Goal: Contribute content: Add original content to the website for others to see

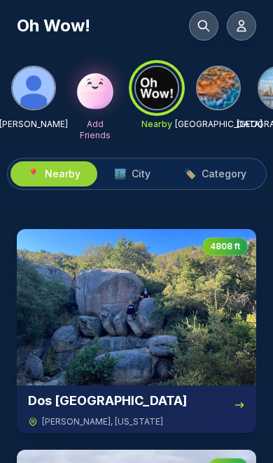
click at [37, 94] on img at bounding box center [34, 88] width 42 height 42
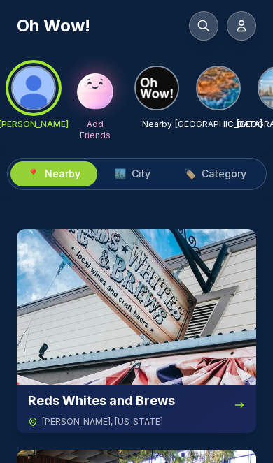
click at [41, 82] on div at bounding box center [33, 88] width 50 height 50
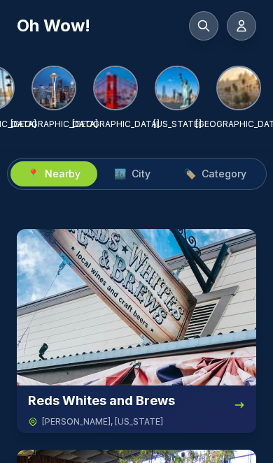
scroll to position [0, 287]
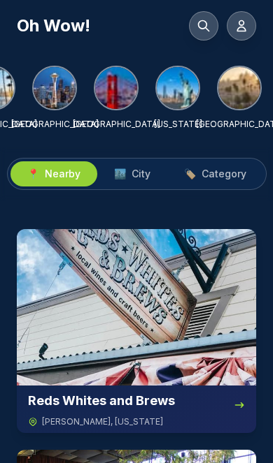
click at [243, 22] on icon at bounding box center [241, 26] width 8 height 10
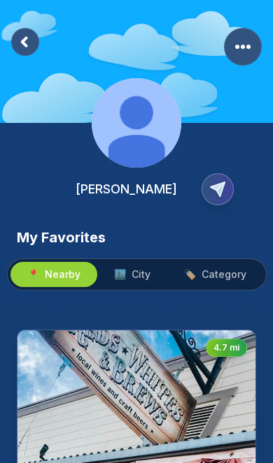
click at [27, 33] on rect at bounding box center [25, 42] width 28 height 28
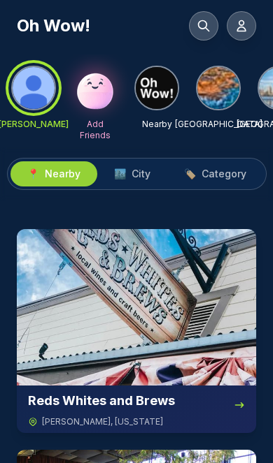
click at [46, 29] on h1 "Oh Wow!" at bounding box center [53, 26] width 73 height 22
click at [43, 87] on div at bounding box center [33, 88] width 50 height 50
click at [247, 24] on icon at bounding box center [241, 26] width 14 height 14
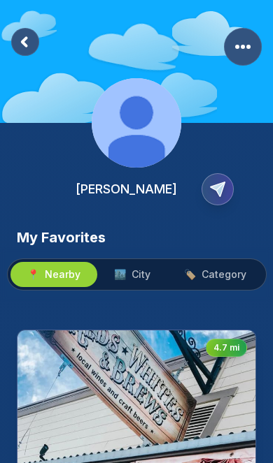
click at [216, 189] on icon "Copy Profile Link" at bounding box center [217, 189] width 14 height 14
click at [244, 46] on circle "More Options" at bounding box center [242, 47] width 4 height 4
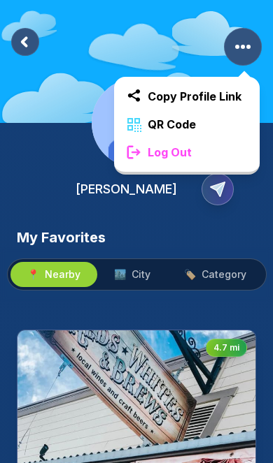
click at [210, 157] on div "Log Out" at bounding box center [186, 152] width 145 height 28
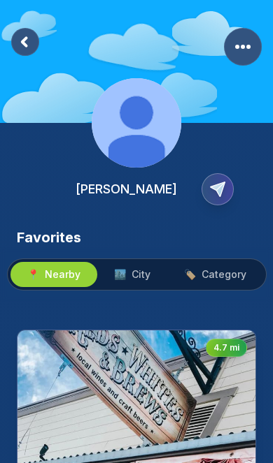
click at [248, 44] on rect "More Options" at bounding box center [243, 47] width 38 height 38
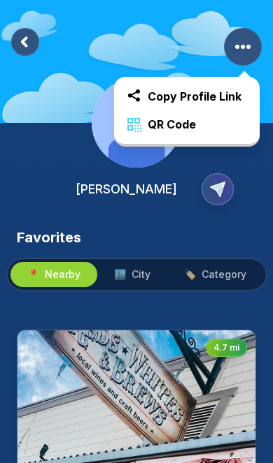
click at [177, 234] on div "Favorites" at bounding box center [136, 238] width 239 height 20
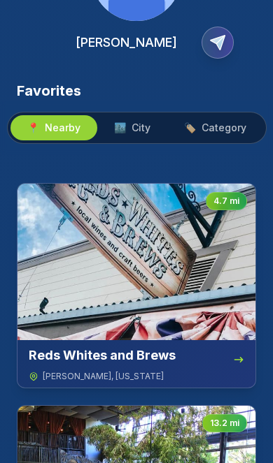
scroll to position [151, 0]
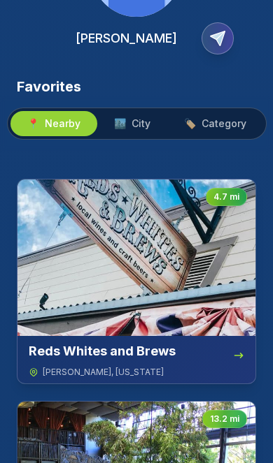
click at [167, 278] on img at bounding box center [136, 258] width 238 height 157
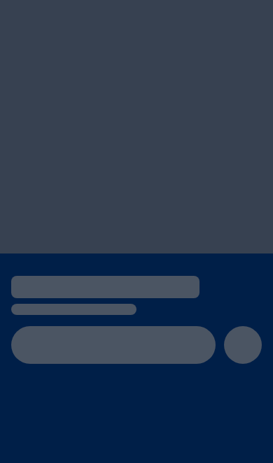
scroll to position [81, 0]
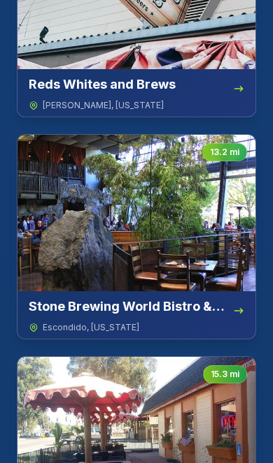
click at [195, 237] on img at bounding box center [136, 213] width 238 height 157
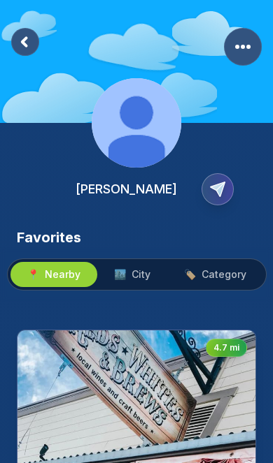
click at [247, 48] on circle "More Options" at bounding box center [248, 47] width 4 height 4
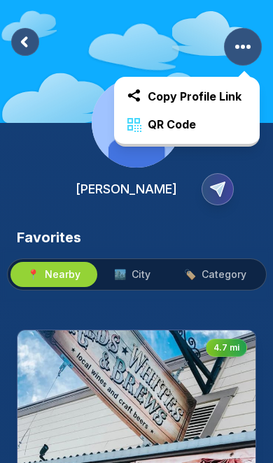
click at [193, 239] on div "Favorites" at bounding box center [136, 238] width 239 height 20
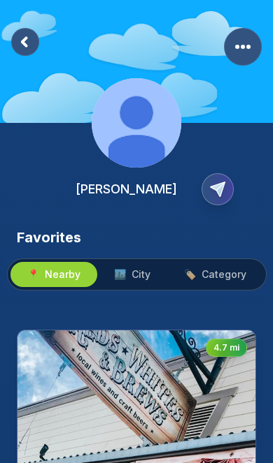
click at [30, 40] on rect at bounding box center [25, 42] width 28 height 28
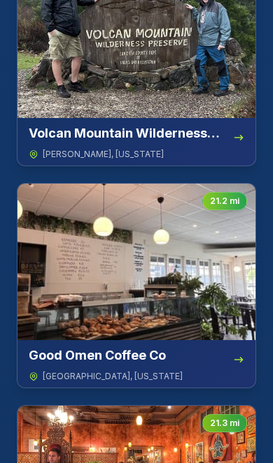
scroll to position [1926, 0]
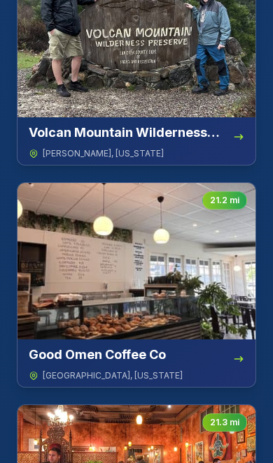
click at [180, 280] on img at bounding box center [136, 261] width 238 height 157
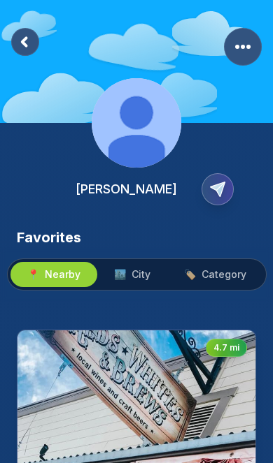
click at [145, 270] on span "City" at bounding box center [140, 275] width 19 height 14
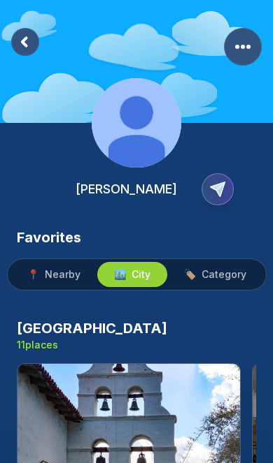
click at [216, 274] on span "Category" at bounding box center [223, 275] width 45 height 14
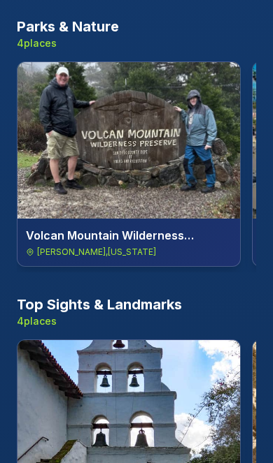
scroll to position [582, 0]
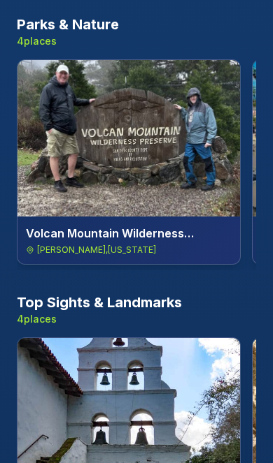
click at [167, 155] on img at bounding box center [128, 138] width 222 height 157
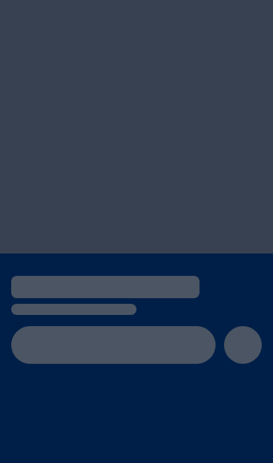
scroll to position [81, 0]
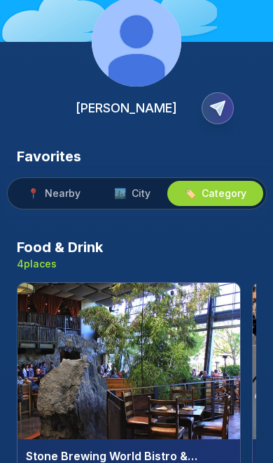
click at [251, 182] on div at bounding box center [215, 193] width 96 height 25
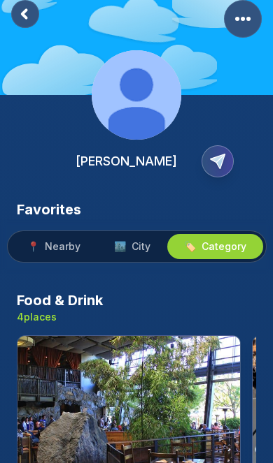
scroll to position [0, 0]
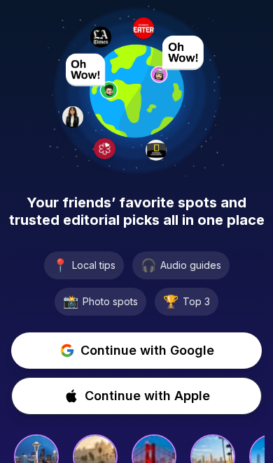
click at [154, 357] on span "Continue with Google" at bounding box center [147, 351] width 134 height 20
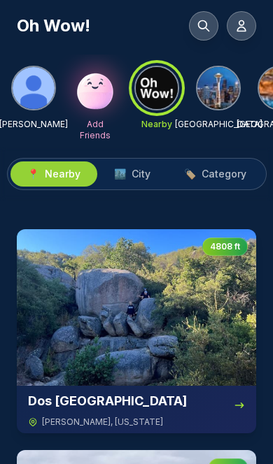
click at [206, 25] on icon at bounding box center [204, 26] width 10 height 10
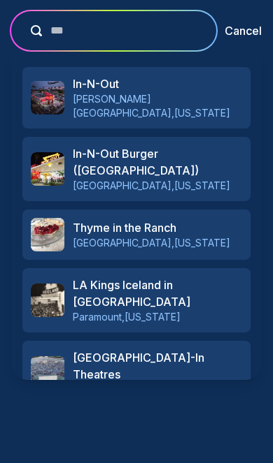
type input "****"
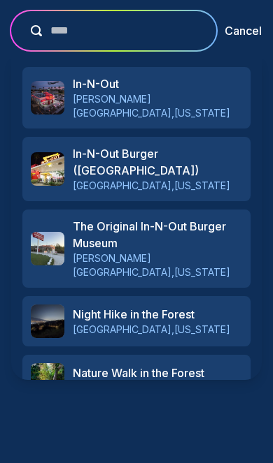
click at [201, 85] on h3 "In-N-Out" at bounding box center [157, 83] width 169 height 17
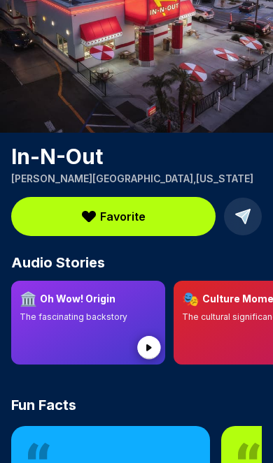
scroll to position [122, 0]
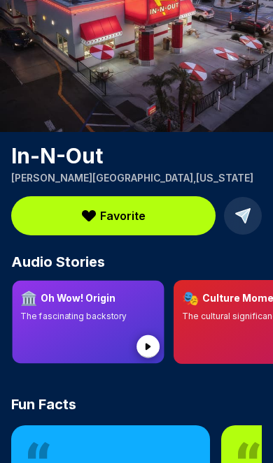
click at [145, 346] on circle at bounding box center [147, 346] width 23 height 23
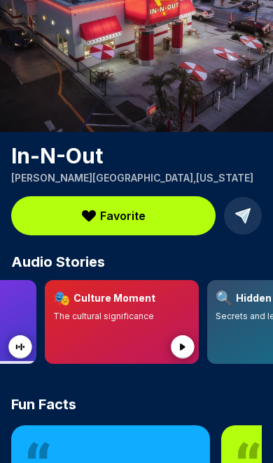
scroll to position [0, 135]
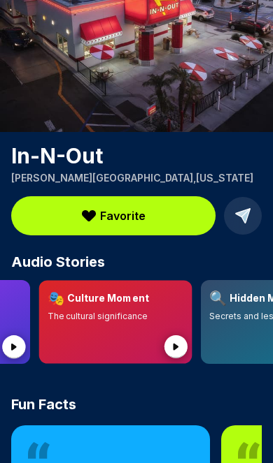
click at [175, 350] on icon at bounding box center [176, 347] width 6 height 7
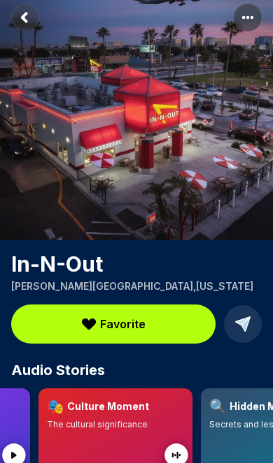
scroll to position [0, 0]
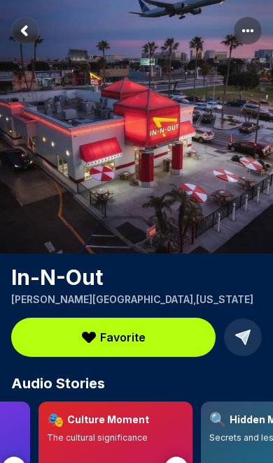
click at [245, 28] on rect "More options" at bounding box center [247, 31] width 28 height 28
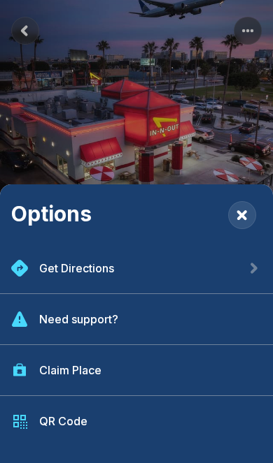
click at [125, 265] on div "Get Directions" at bounding box center [136, 268] width 273 height 51
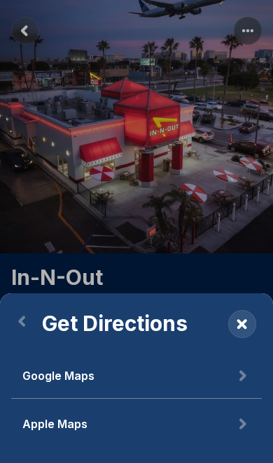
click at [108, 376] on button "Google Maps" at bounding box center [136, 376] width 250 height 45
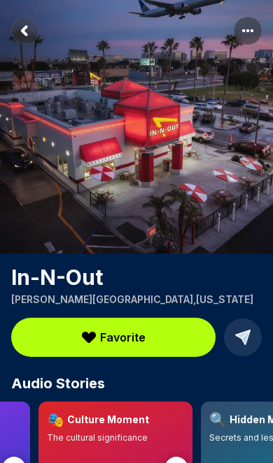
click at [24, 27] on rect "Return to previous page" at bounding box center [25, 31] width 28 height 28
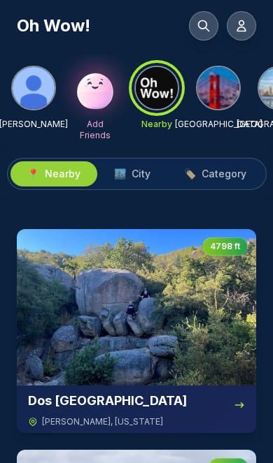
click at [243, 26] on icon at bounding box center [241, 26] width 14 height 14
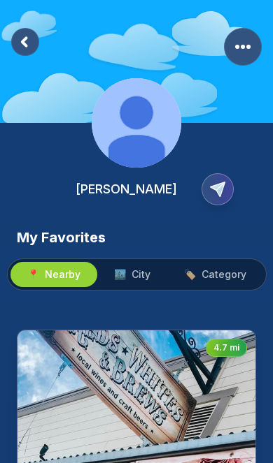
click at [245, 49] on rect "More Options" at bounding box center [243, 47] width 38 height 38
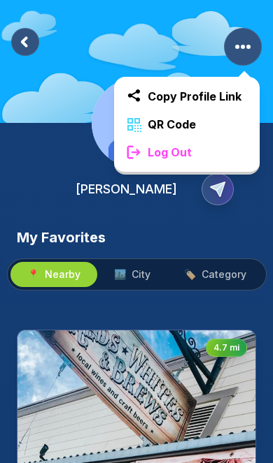
click at [205, 156] on div "Log Out" at bounding box center [186, 152] width 145 height 28
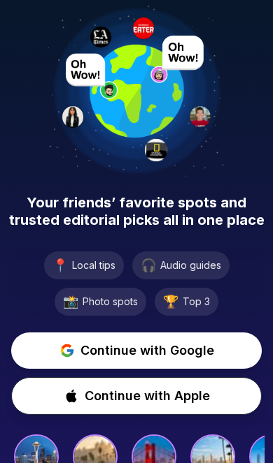
click at [158, 348] on span "Continue with Google" at bounding box center [147, 351] width 134 height 20
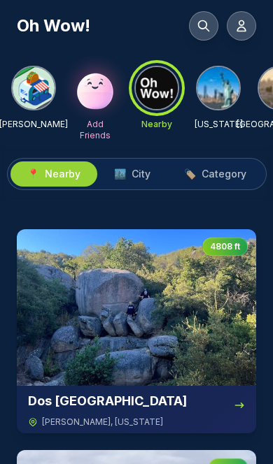
click at [202, 23] on icon at bounding box center [203, 26] width 14 height 14
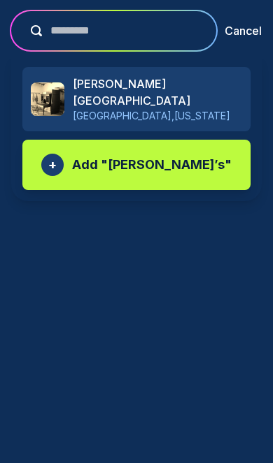
type input "********"
click at [171, 155] on p "Add " Felipe’s "" at bounding box center [151, 165] width 159 height 20
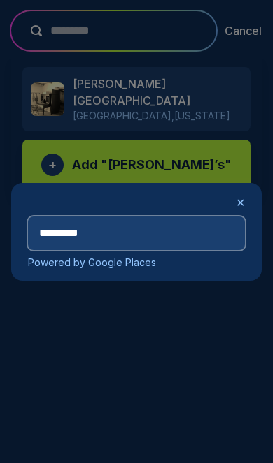
click at [141, 229] on input "********" at bounding box center [136, 234] width 217 height 34
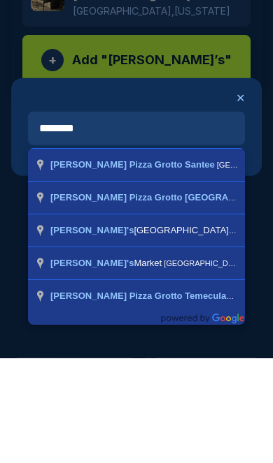
type input "**********"
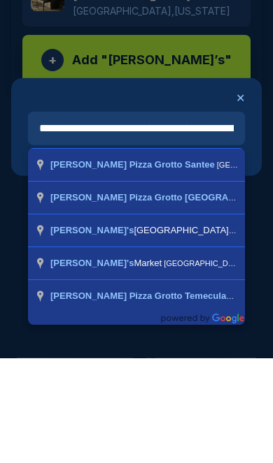
scroll to position [105, 0]
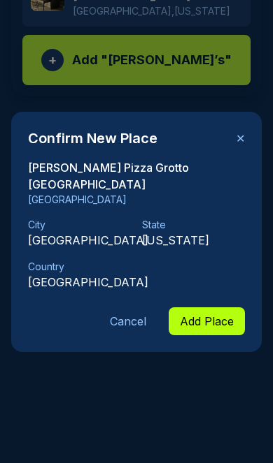
click at [203, 308] on button "Add Place" at bounding box center [206, 322] width 76 height 28
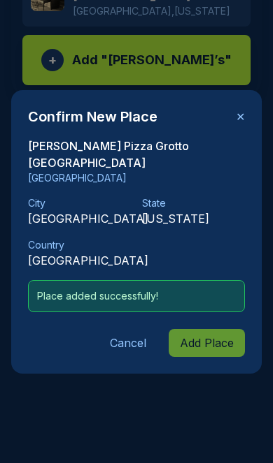
click at [162, 289] on p "Place added successfully!" at bounding box center [136, 296] width 199 height 14
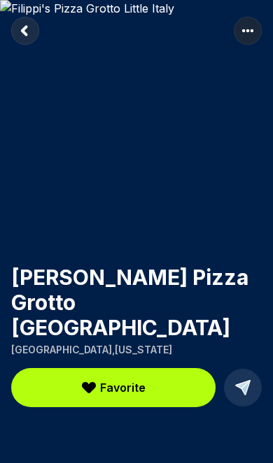
click at [127, 380] on span "Favorite" at bounding box center [122, 388] width 45 height 17
click at [127, 371] on button "Favorite" at bounding box center [113, 387] width 204 height 39
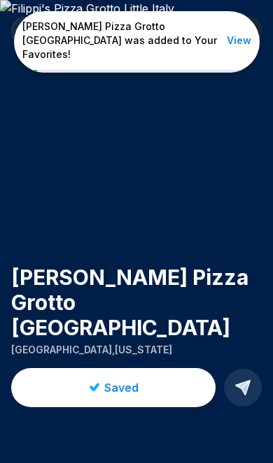
click at [247, 37] on button "View" at bounding box center [238, 41] width 24 height 14
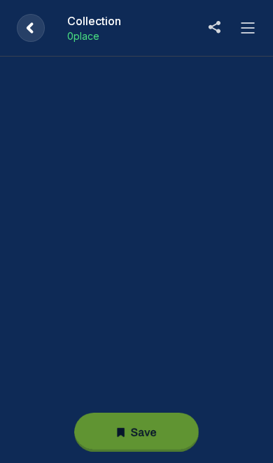
click at [35, 34] on rect at bounding box center [31, 28] width 28 height 28
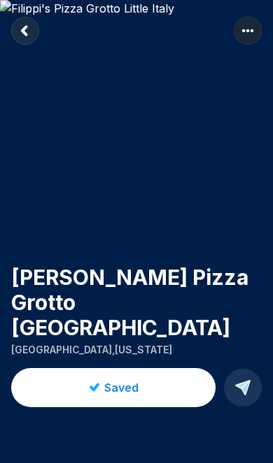
click at [30, 31] on rect "Return to previous page" at bounding box center [25, 31] width 28 height 28
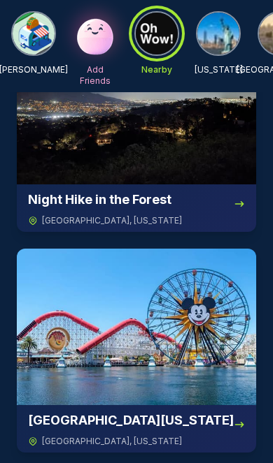
scroll to position [295, 0]
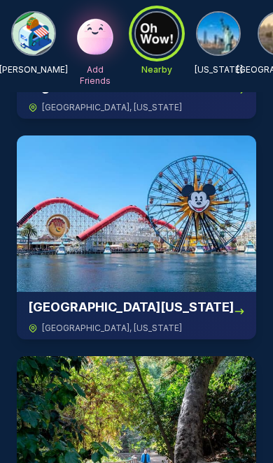
click at [194, 243] on img at bounding box center [136, 214] width 239 height 157
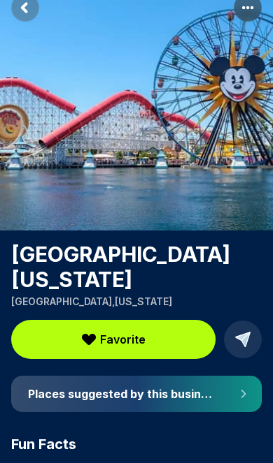
click at [140, 340] on span "Favorite" at bounding box center [122, 339] width 45 height 17
click at [127, 334] on span "Favorite" at bounding box center [122, 339] width 45 height 17
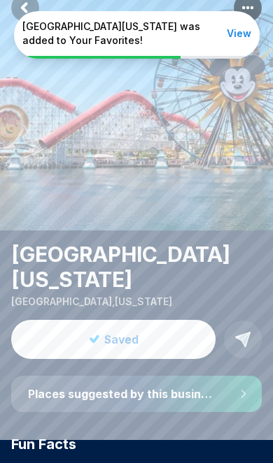
click at [238, 33] on button "View" at bounding box center [238, 34] width 24 height 14
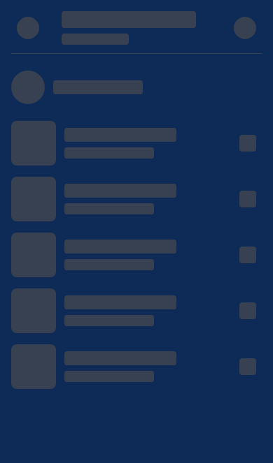
scroll to position [23, 0]
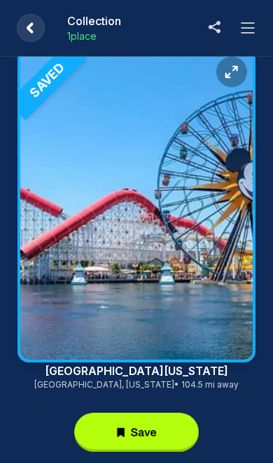
click at [43, 38] on icon at bounding box center [31, 28] width 28 height 28
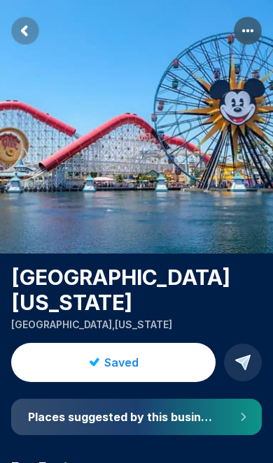
click at [134, 359] on span "Saved" at bounding box center [121, 362] width 34 height 17
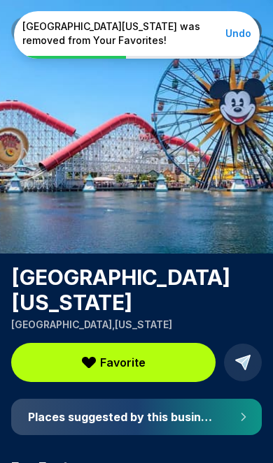
click at [243, 35] on button "Undo" at bounding box center [238, 34] width 26 height 14
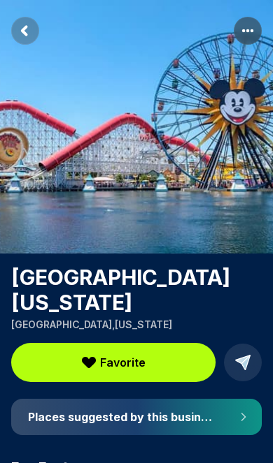
click at [122, 361] on span "Favorite" at bounding box center [122, 362] width 45 height 17
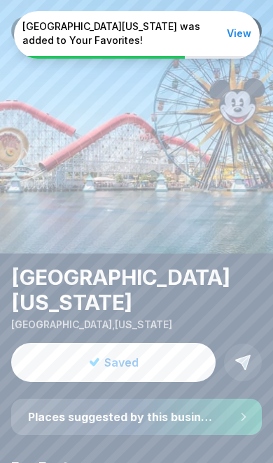
click at [238, 36] on button "View" at bounding box center [238, 34] width 24 height 14
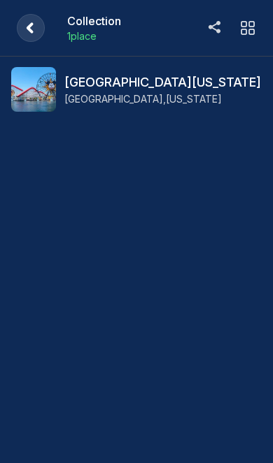
click at [35, 33] on rect at bounding box center [31, 28] width 28 height 28
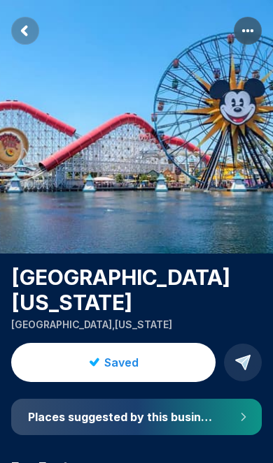
click at [36, 29] on rect "Return to previous page" at bounding box center [25, 31] width 28 height 28
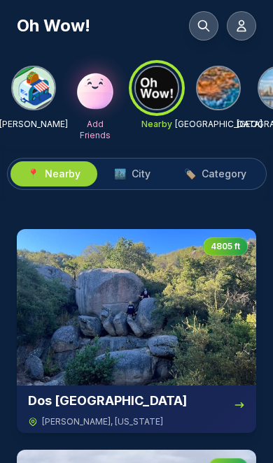
click at [36, 89] on img at bounding box center [34, 88] width 42 height 42
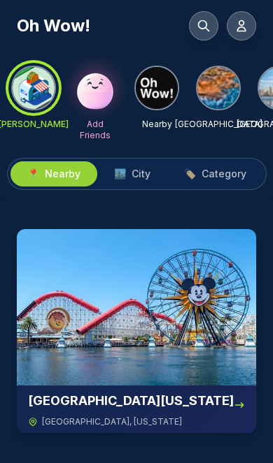
click at [245, 25] on icon at bounding box center [241, 26] width 14 height 14
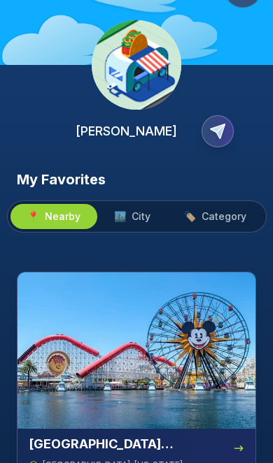
click at [139, 219] on span "City" at bounding box center [140, 217] width 19 height 14
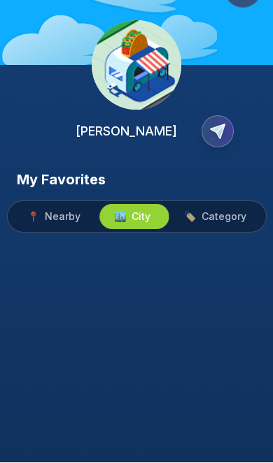
scroll to position [58, 0]
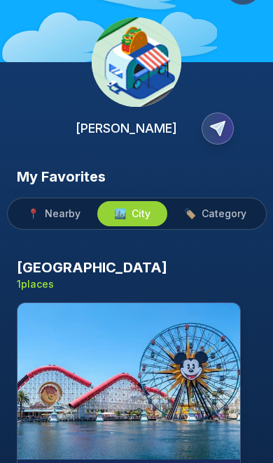
click at [220, 211] on span "Category" at bounding box center [223, 215] width 45 height 14
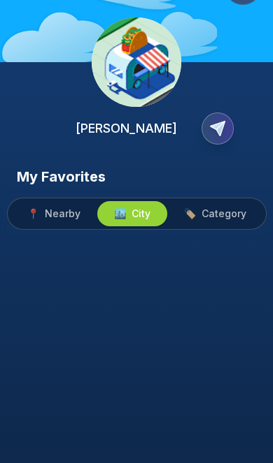
scroll to position [60, 0]
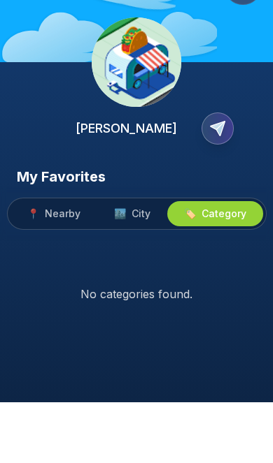
click at [143, 268] on span "City" at bounding box center [140, 275] width 19 height 14
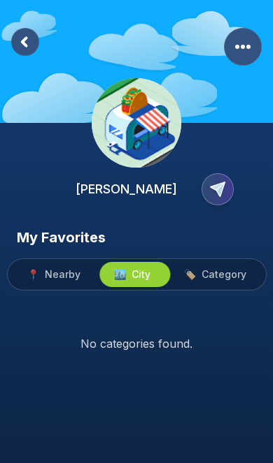
click at [56, 262] on button "📍 Nearby" at bounding box center [53, 274] width 87 height 25
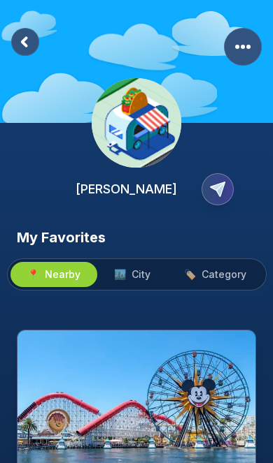
click at [244, 46] on circle "More Options" at bounding box center [242, 47] width 4 height 4
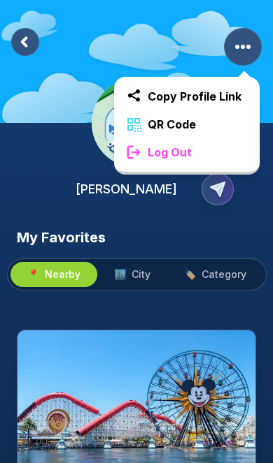
click at [179, 221] on div "[PERSON_NAME]" at bounding box center [136, 114] width 273 height 228
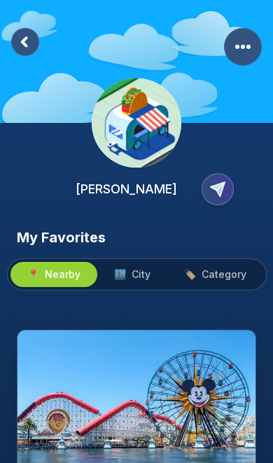
click at [222, 187] on icon "Copy Profile Link" at bounding box center [217, 189] width 14 height 14
click at [27, 41] on rect at bounding box center [25, 42] width 28 height 28
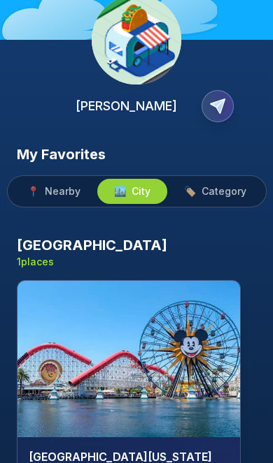
scroll to position [80, 0]
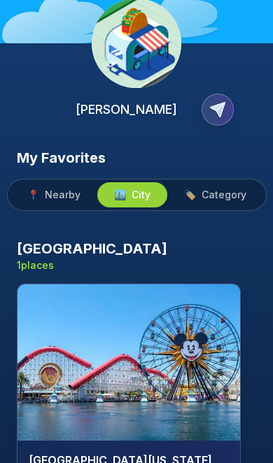
click at [59, 190] on span "Nearby" at bounding box center [63, 195] width 36 height 14
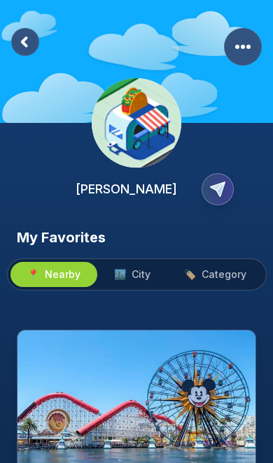
click at [22, 38] on rect at bounding box center [25, 42] width 28 height 28
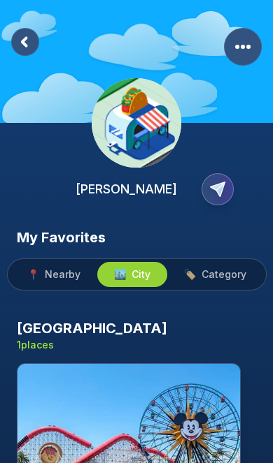
click at [26, 33] on rect at bounding box center [25, 42] width 28 height 28
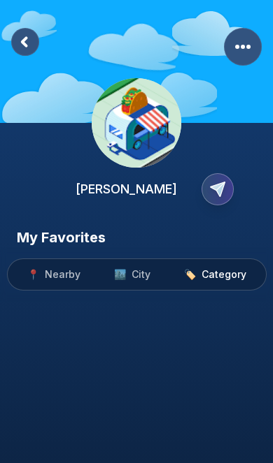
click at [25, 45] on icon at bounding box center [24, 42] width 4 height 8
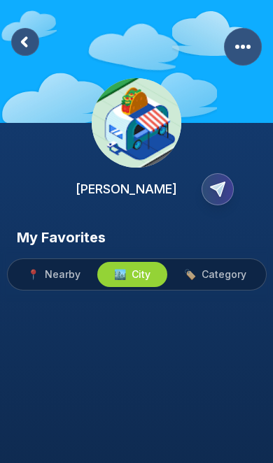
click at [25, 48] on rect at bounding box center [25, 42] width 28 height 28
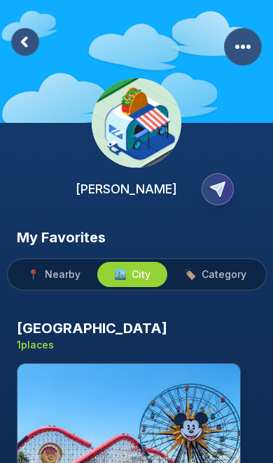
click at [26, 45] on icon at bounding box center [24, 42] width 4 height 8
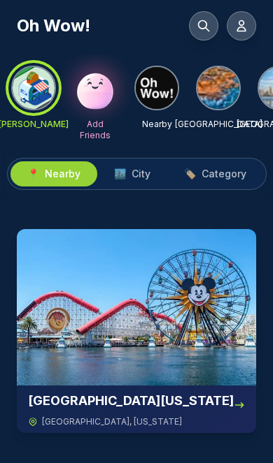
click at [158, 86] on img at bounding box center [157, 88] width 42 height 42
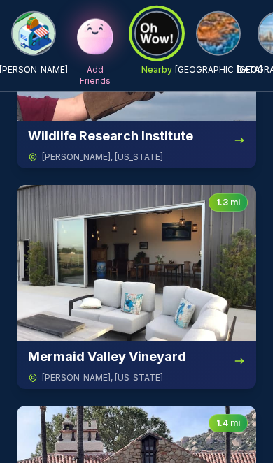
scroll to position [467, 0]
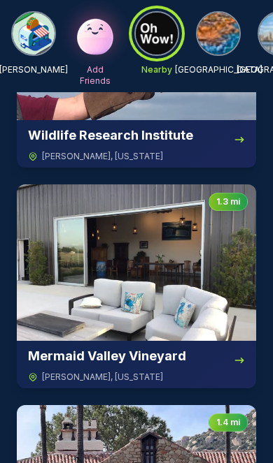
click at [150, 263] on img at bounding box center [136, 263] width 239 height 157
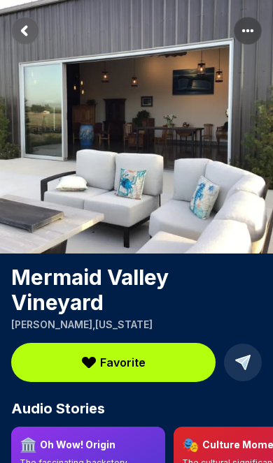
click at [190, 199] on img at bounding box center [136, 127] width 273 height 254
click at [132, 368] on span "Favorite" at bounding box center [122, 362] width 45 height 17
click at [124, 367] on span "Favorite" at bounding box center [122, 362] width 45 height 17
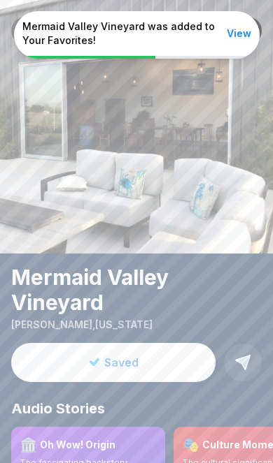
click at [240, 38] on button "View" at bounding box center [238, 34] width 24 height 14
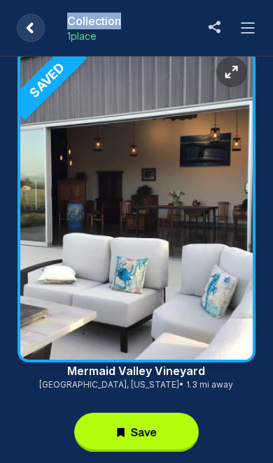
click at [183, 38] on div "Collection 1 place" at bounding box center [133, 28] width 133 height 31
click at [24, 34] on rect at bounding box center [31, 28] width 28 height 28
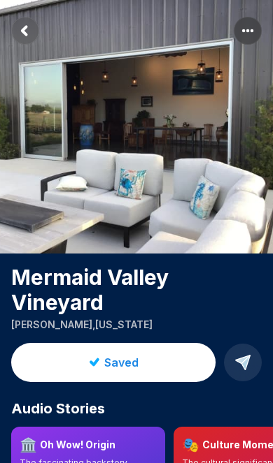
click at [22, 42] on rect "Return to previous page" at bounding box center [25, 31] width 28 height 28
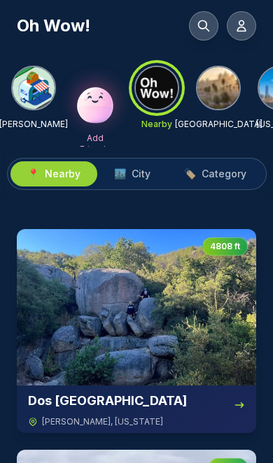
click at [199, 27] on icon at bounding box center [204, 26] width 10 height 10
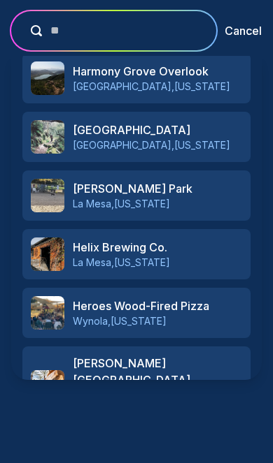
scroll to position [642, 0]
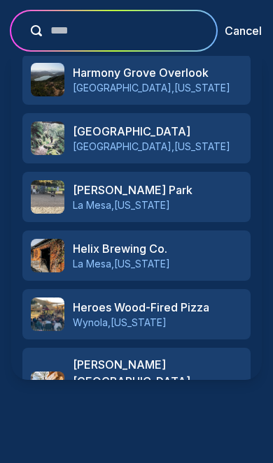
type input "*****"
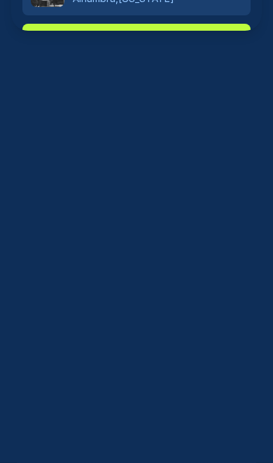
scroll to position [0, 0]
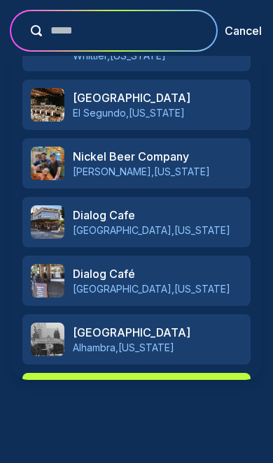
click at [244, 37] on button "Cancel" at bounding box center [242, 30] width 37 height 17
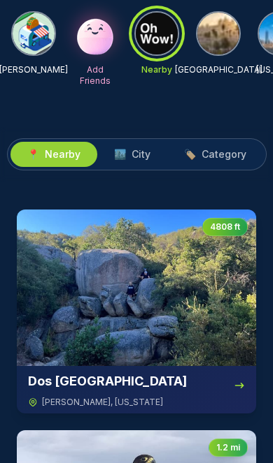
scroll to position [58, 0]
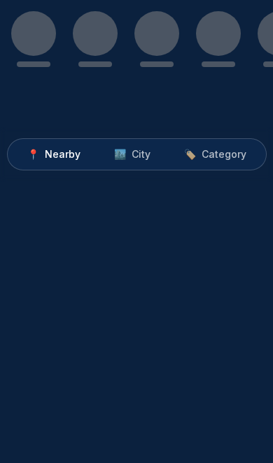
scroll to position [58, 0]
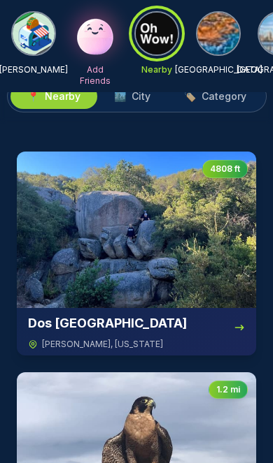
click at [92, 41] on img at bounding box center [95, 33] width 45 height 45
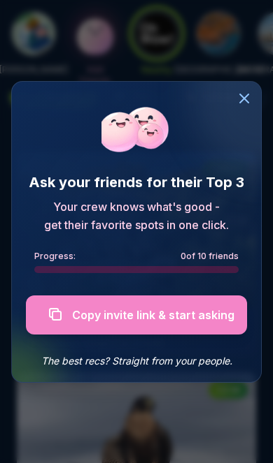
click at [140, 314] on div at bounding box center [136, 315] width 221 height 39
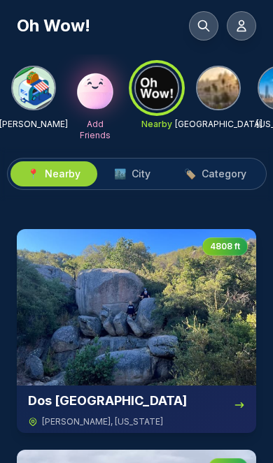
click at [202, 27] on icon at bounding box center [203, 26] width 14 height 14
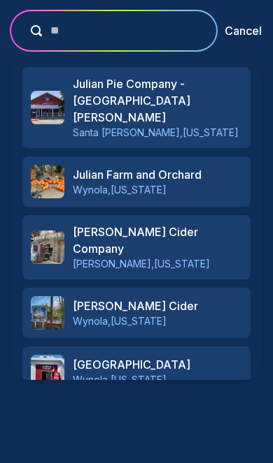
type input "*"
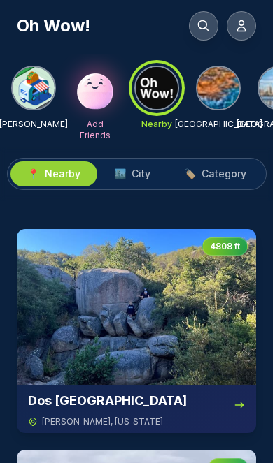
click at [245, 26] on icon at bounding box center [241, 26] width 14 height 14
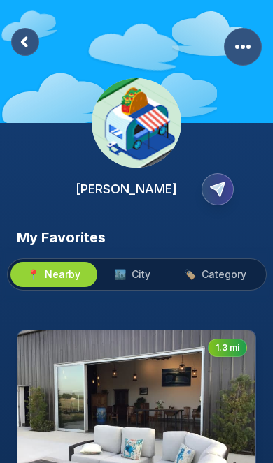
click at [248, 47] on circle "More Options" at bounding box center [248, 47] width 4 height 4
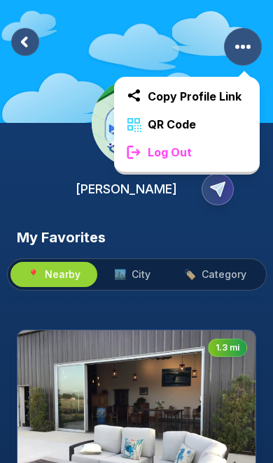
click at [222, 157] on div "Log Out" at bounding box center [186, 152] width 145 height 28
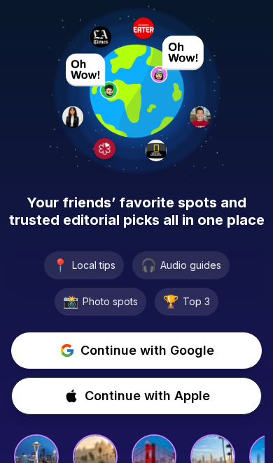
click at [154, 352] on span "Continue with Google" at bounding box center [147, 351] width 134 height 20
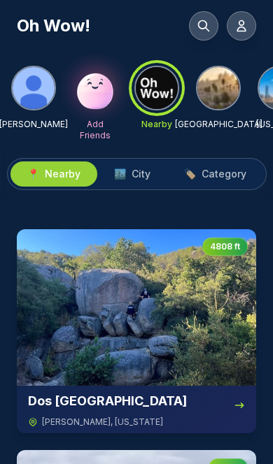
click at [36, 89] on img at bounding box center [34, 88] width 42 height 42
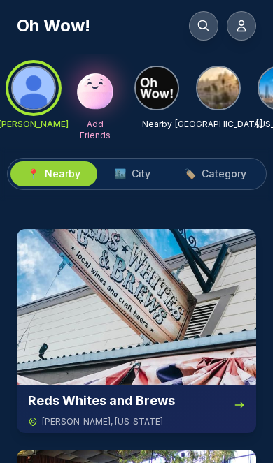
click at [152, 96] on img at bounding box center [157, 88] width 42 height 42
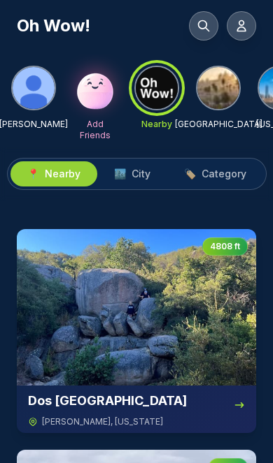
click at [219, 95] on img at bounding box center [218, 88] width 42 height 42
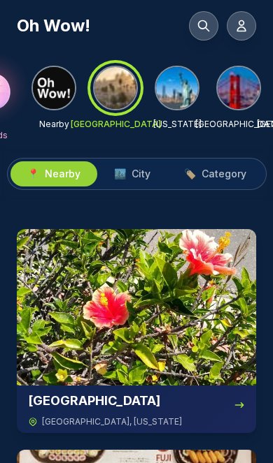
scroll to position [0, 113]
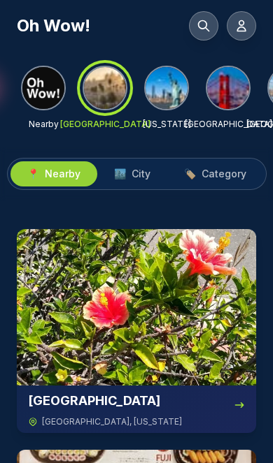
click at [177, 93] on img at bounding box center [166, 88] width 42 height 42
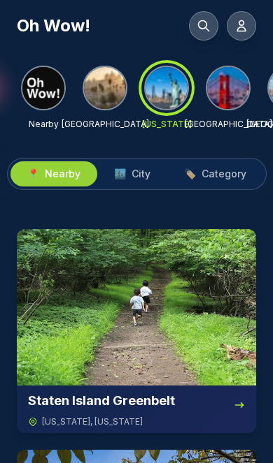
click at [229, 97] on img at bounding box center [228, 88] width 42 height 42
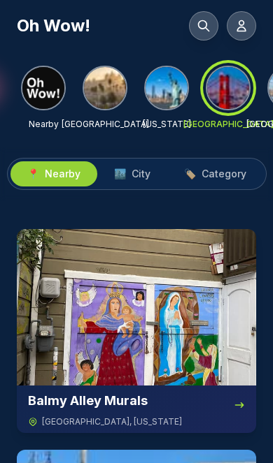
click at [245, 31] on icon at bounding box center [241, 26] width 8 height 10
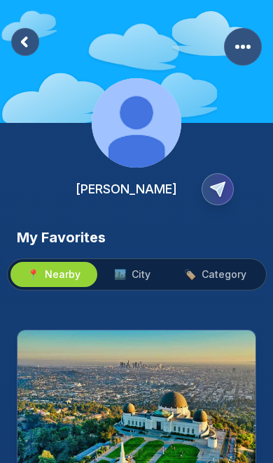
click at [245, 49] on rect "More Options" at bounding box center [243, 47] width 38 height 38
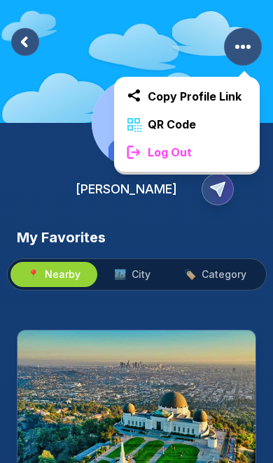
click at [149, 337] on img at bounding box center [136, 409] width 238 height 157
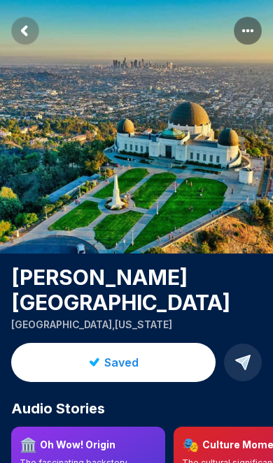
click at [35, 36] on rect "Return to previous page" at bounding box center [25, 31] width 28 height 28
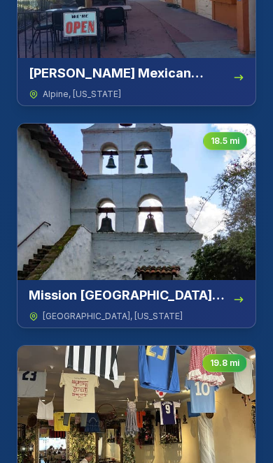
scroll to position [872, 0]
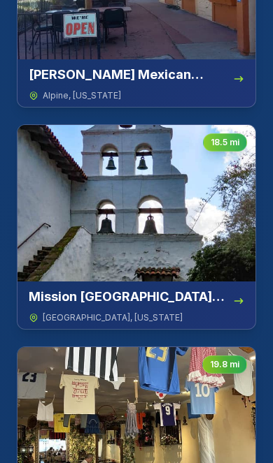
click at [172, 222] on img at bounding box center [136, 203] width 238 height 157
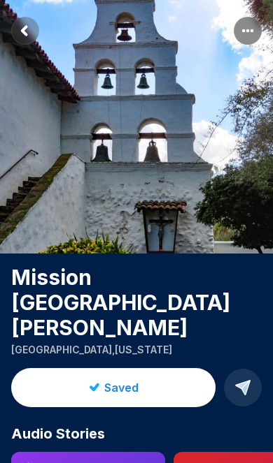
click at [124, 380] on span "Saved" at bounding box center [121, 388] width 34 height 17
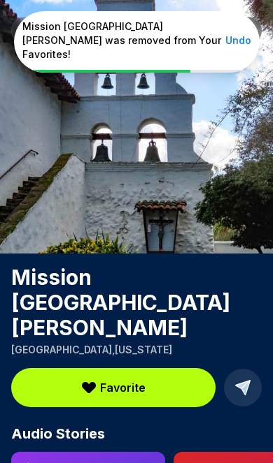
click at [238, 34] on button "Undo" at bounding box center [238, 41] width 26 height 14
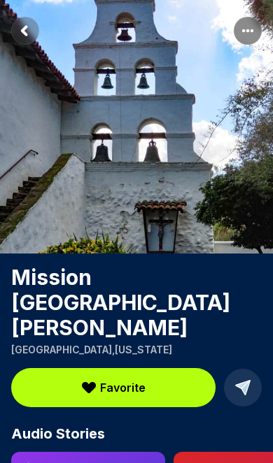
click at [119, 380] on span "Favorite" at bounding box center [122, 388] width 45 height 17
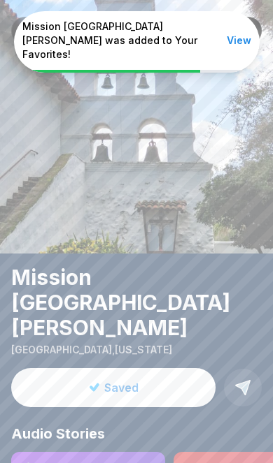
click at [243, 37] on button "View" at bounding box center [238, 41] width 24 height 14
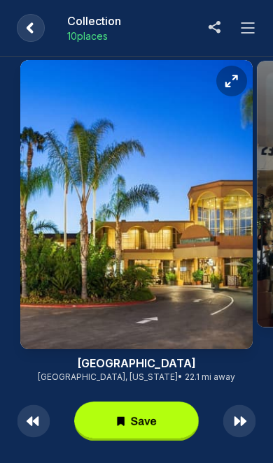
click at [37, 34] on rect at bounding box center [31, 28] width 28 height 28
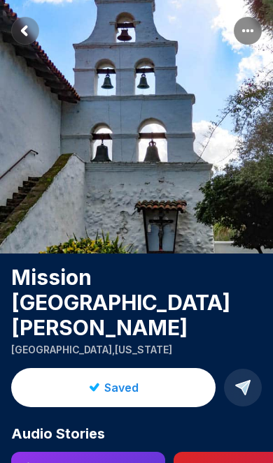
click at [123, 371] on button "Saved" at bounding box center [113, 387] width 204 height 39
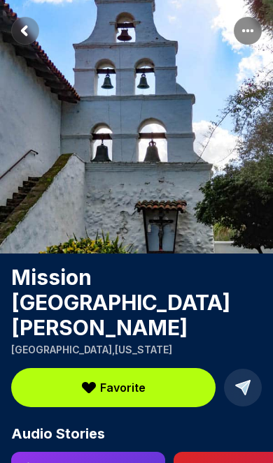
click at [127, 380] on span "Favorite" at bounding box center [122, 388] width 45 height 17
click at [129, 380] on span "Favorite" at bounding box center [122, 388] width 45 height 17
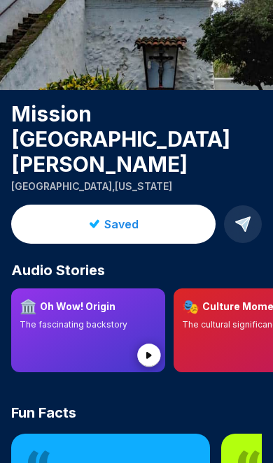
scroll to position [164, 0]
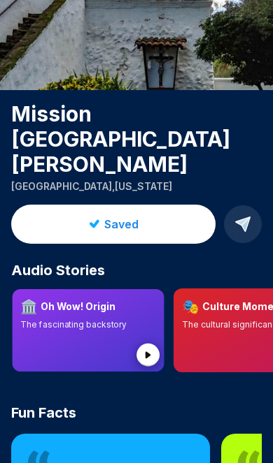
click at [145, 344] on circle at bounding box center [147, 355] width 23 height 23
click at [148, 344] on circle at bounding box center [147, 355] width 23 height 23
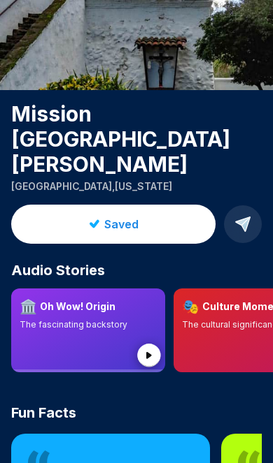
click at [148, 344] on circle at bounding box center [148, 355] width 23 height 23
click at [147, 344] on circle at bounding box center [148, 355] width 23 height 23
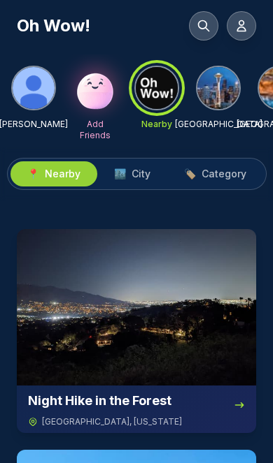
click at [245, 29] on icon at bounding box center [241, 26] width 14 height 14
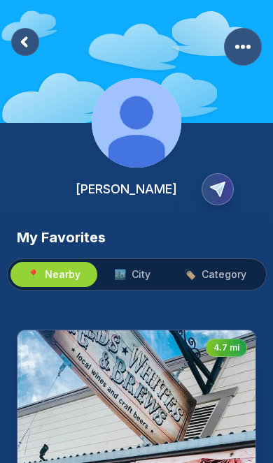
click at [245, 50] on rect "More Options" at bounding box center [243, 47] width 38 height 38
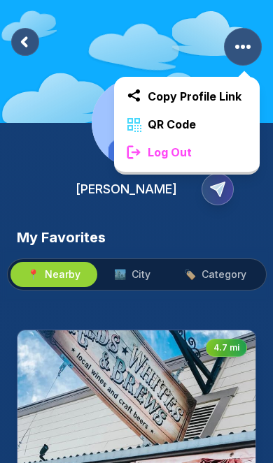
click at [198, 156] on div "Log Out" at bounding box center [186, 152] width 145 height 28
